Goal: Find specific page/section: Find specific page/section

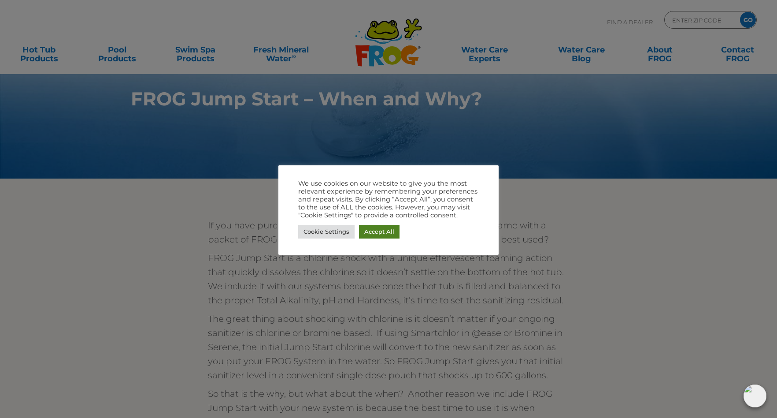
click at [387, 225] on link "Accept All" at bounding box center [379, 232] width 41 height 14
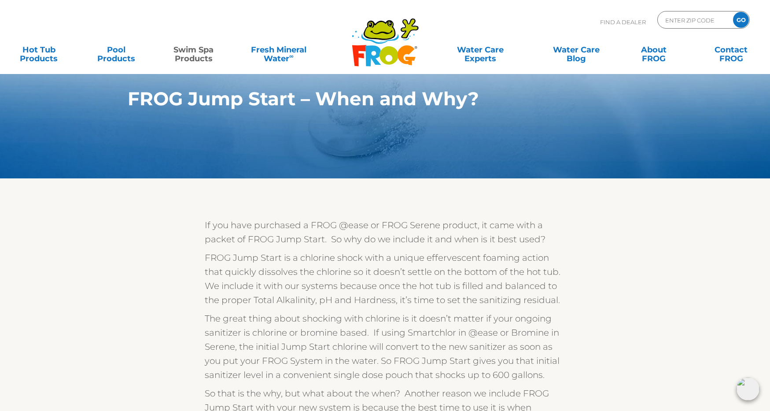
click at [206, 53] on link "Swim Spa Products" at bounding box center [194, 50] width 60 height 18
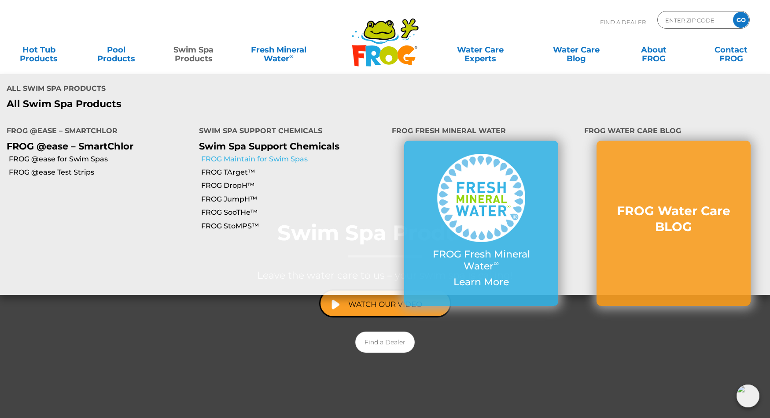
click at [255, 154] on link "FROG Maintain for Swim Spas" at bounding box center [293, 159] width 184 height 10
